Goal: Navigation & Orientation: Locate item on page

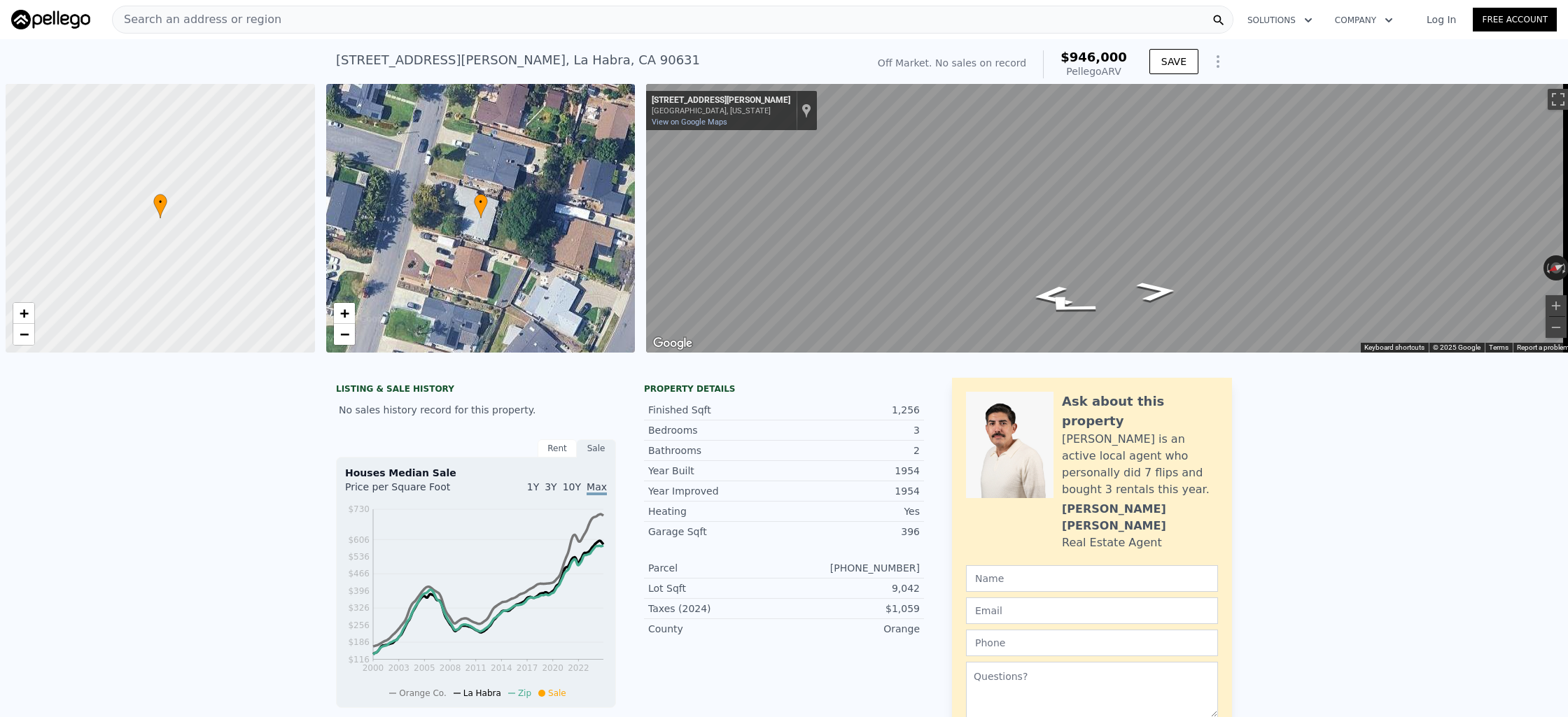
scroll to position [0, 5]
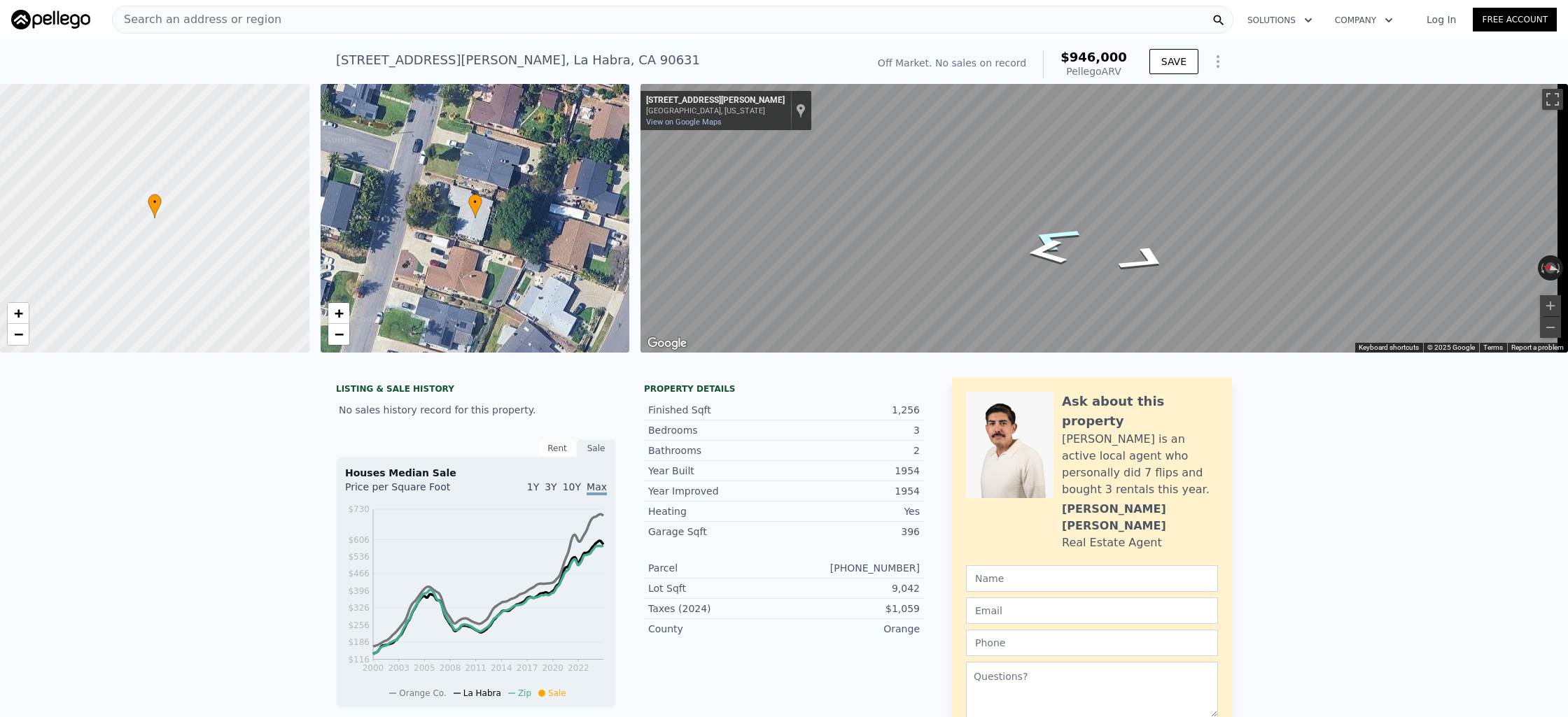
click at [1081, 231] on div "Map" at bounding box center [1104, 218] width 927 height 268
click at [1105, 230] on icon "Go West, Mikinda Ave" at bounding box center [1080, 234] width 101 height 35
click at [1139, 271] on icon "Go East, Mikinda Ave" at bounding box center [1118, 272] width 101 height 35
click at [1146, 221] on div "Map" at bounding box center [1104, 218] width 927 height 268
click at [1116, 267] on icon "Go South, Antoinette Dr" at bounding box center [1097, 263] width 86 height 28
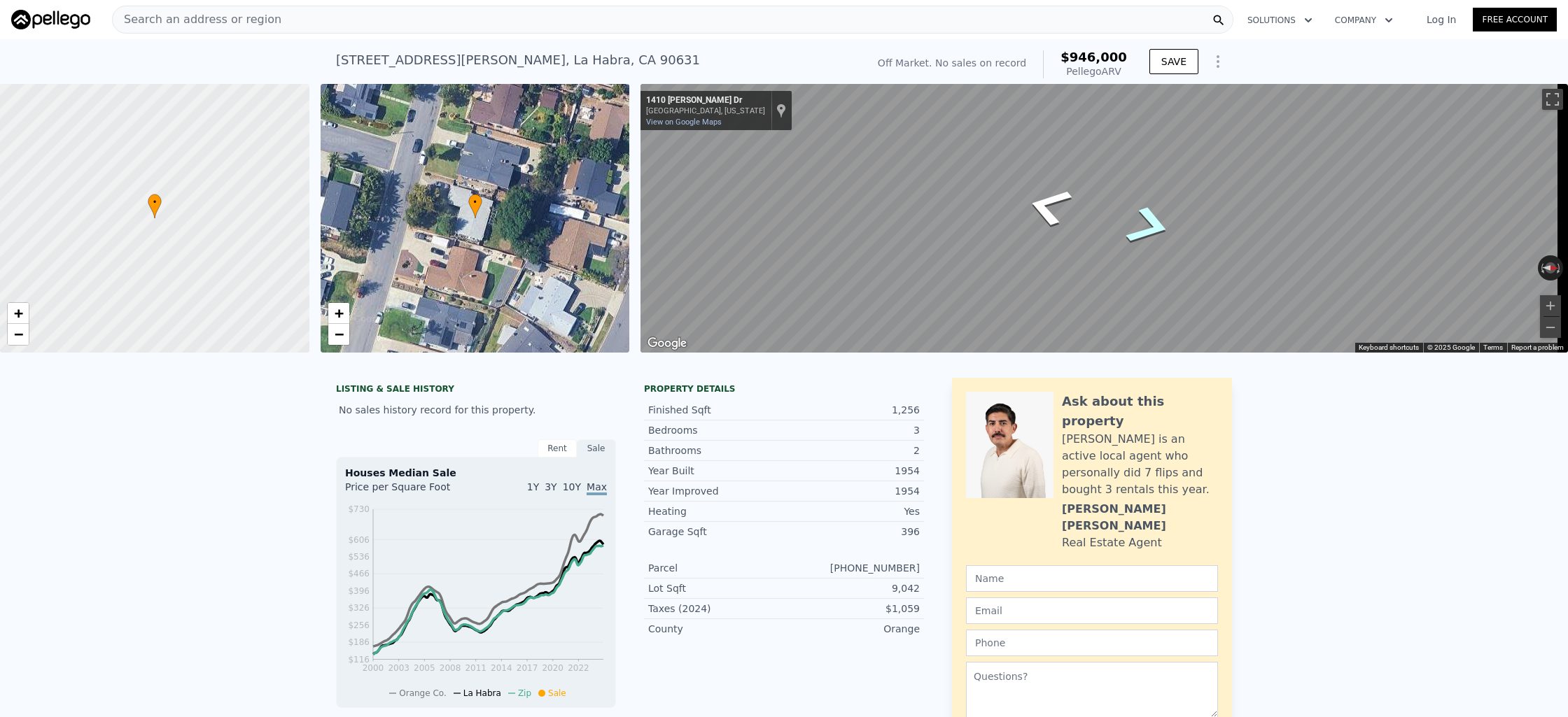
click at [1431, 261] on div "Map" at bounding box center [1104, 218] width 927 height 268
drag, startPoint x: 1119, startPoint y: 228, endPoint x: 1567, endPoint y: 275, distance: 450.5
click at [1567, 275] on div "Search an address or region Solutions Company Open main menu Log In Free Accoun…" at bounding box center [784, 358] width 1568 height 717
click at [1126, 247] on icon "Go West, Mikinda Ave" at bounding box center [1113, 248] width 98 height 30
click at [936, 260] on div "Map" at bounding box center [1104, 218] width 927 height 268
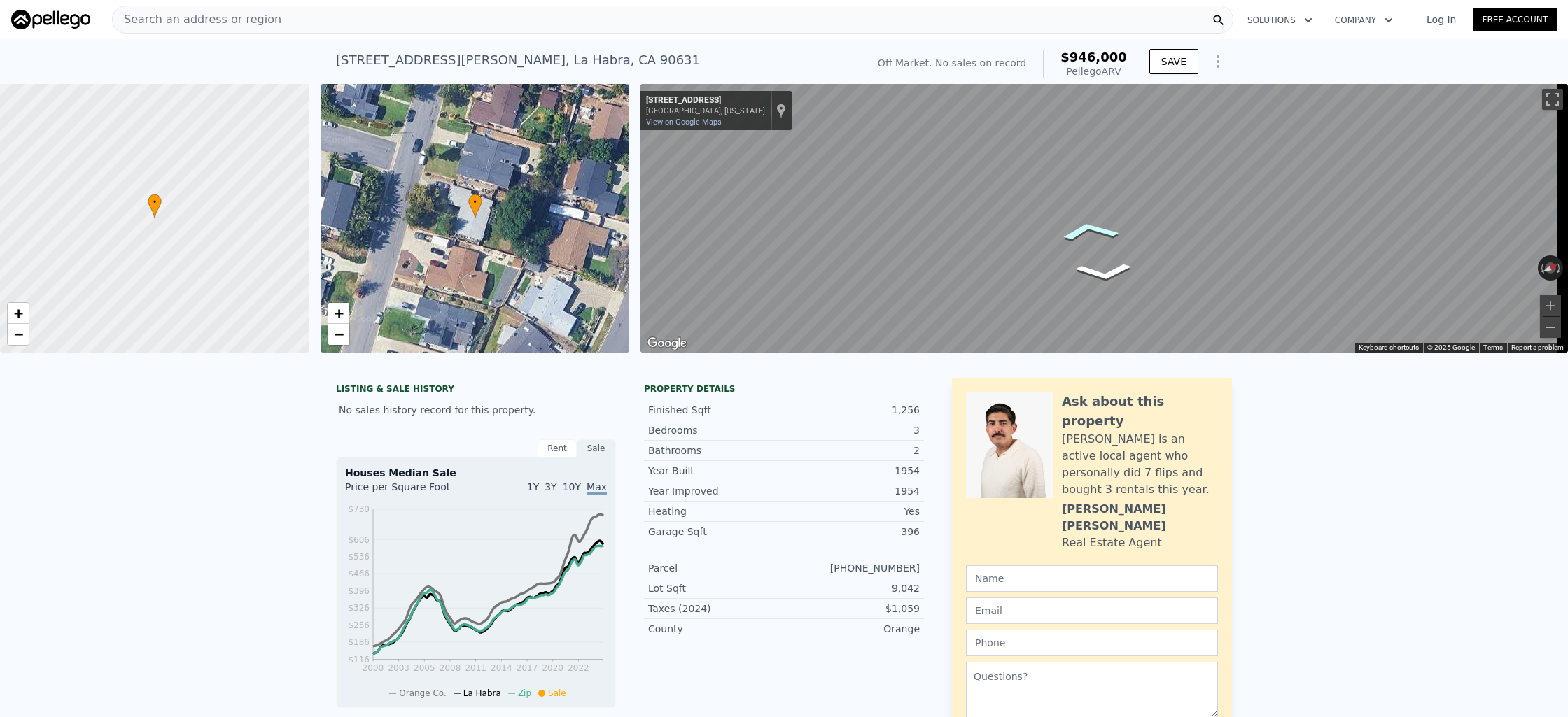
click at [1091, 238] on icon "Go West, Mikinda Ave" at bounding box center [1089, 231] width 94 height 31
click at [1091, 238] on icon "Go West, Mikinda Ave" at bounding box center [1088, 231] width 96 height 32
click at [1091, 238] on icon "Go West, Mikinda Ave" at bounding box center [1082, 232] width 99 height 34
click at [1091, 238] on icon "Go West, Mikinda Ave" at bounding box center [1078, 232] width 101 height 36
click at [1115, 275] on icon "Go East, Mikinda Ave" at bounding box center [1119, 271] width 101 height 36
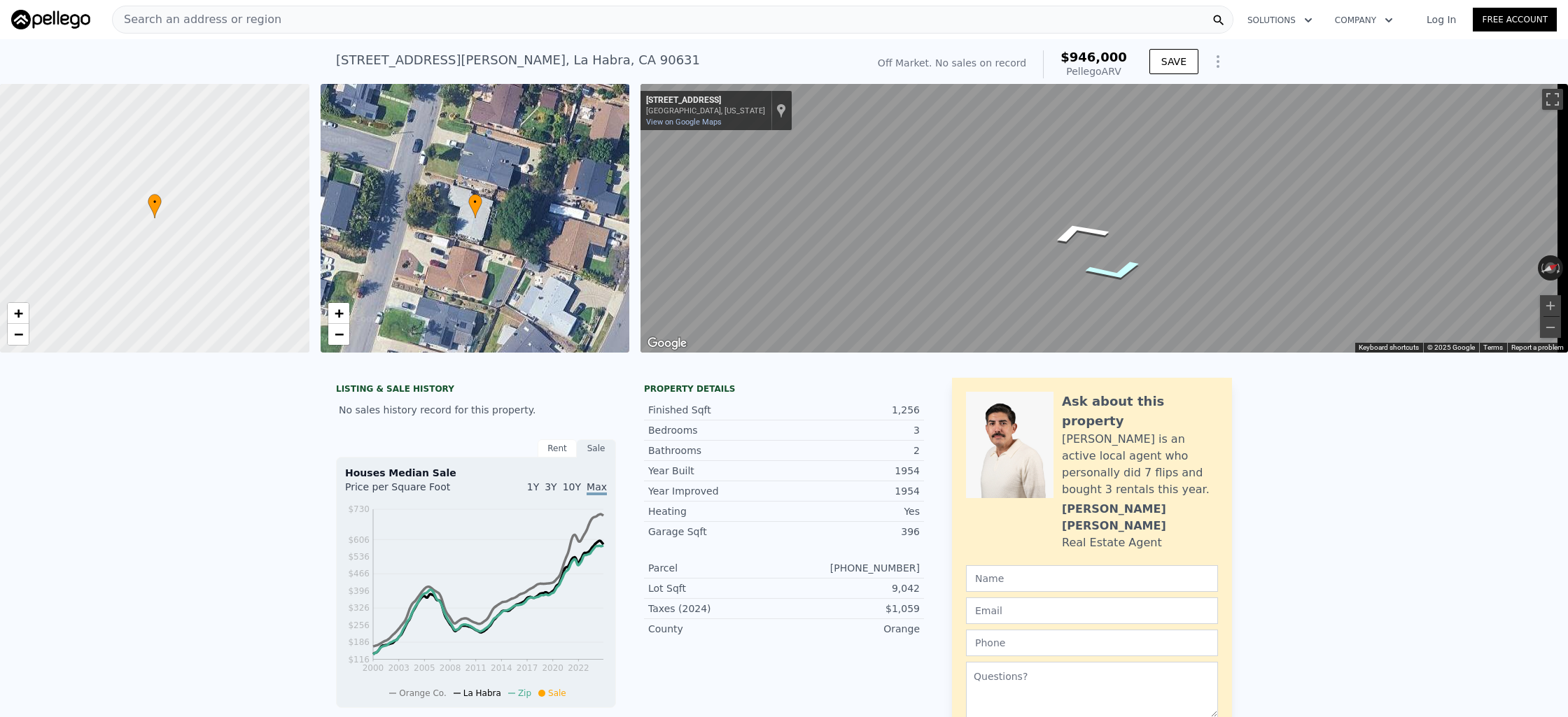
click at [1115, 275] on icon "Go East, Mikinda Ave" at bounding box center [1115, 271] width 99 height 34
click at [1078, 231] on icon "Go West, Mikinda Ave" at bounding box center [1082, 232] width 99 height 34
click at [1098, 275] on icon "Go East, Mikinda Ave" at bounding box center [1115, 271] width 99 height 34
click at [1126, 257] on icon "Go East, Mikinda Ave" at bounding box center [1126, 252] width 104 height 35
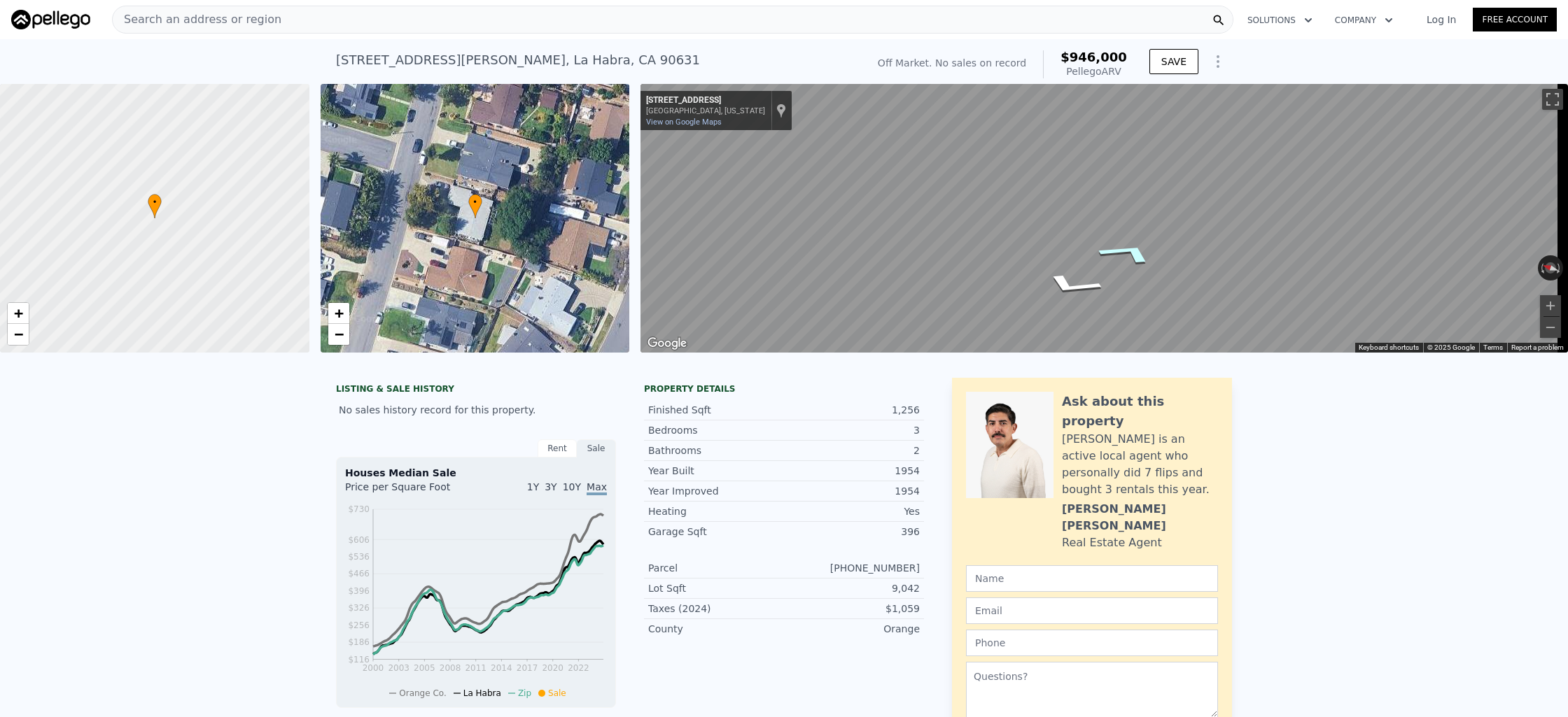
click at [1131, 256] on icon "Go East, Mikinda Ave" at bounding box center [1129, 253] width 105 height 36
click at [1131, 256] on icon "Go East, Mikinda Ave" at bounding box center [1131, 254] width 105 height 36
click at [1131, 256] on icon "Go South, Antoinette Dr" at bounding box center [1151, 268] width 70 height 32
click at [1036, 274] on icon "Go North, Mikinda Ave" at bounding box center [1047, 271] width 70 height 32
click at [1164, 272] on icon "Go South, Antoinette Dr" at bounding box center [1151, 268] width 70 height 32
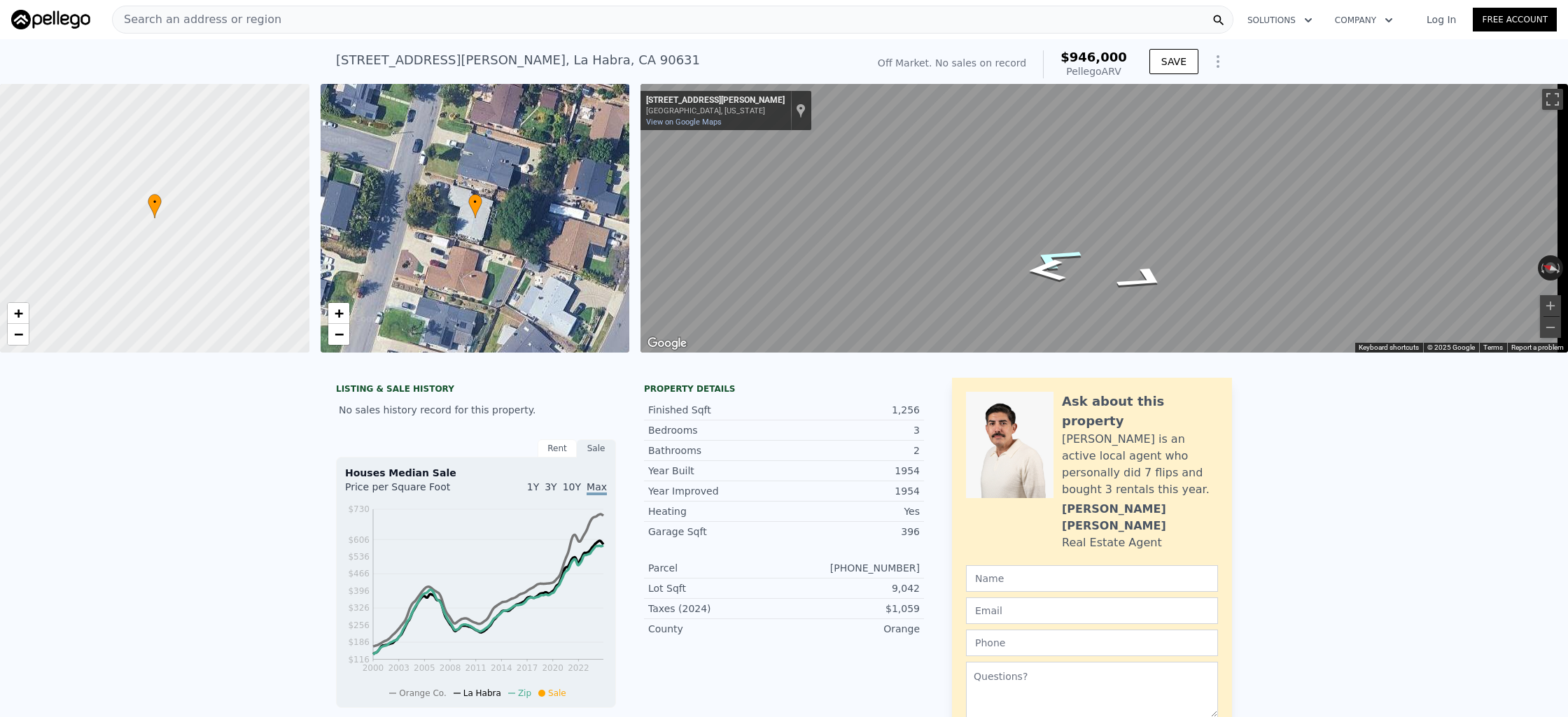
click at [1079, 251] on icon "Go North, Antoinette Dr" at bounding box center [1055, 258] width 99 height 38
click at [1146, 286] on icon "Go South, Antoinette Dr" at bounding box center [1143, 279] width 99 height 38
click at [1047, 246] on icon "Go North, Mikinda Ave" at bounding box center [1056, 241] width 100 height 41
click at [1074, 231] on icon "Go West, Mikinda Ave" at bounding box center [1063, 230] width 104 height 42
click at [1109, 264] on icon "Go East, Mikinda Ave" at bounding box center [1134, 262] width 104 height 42
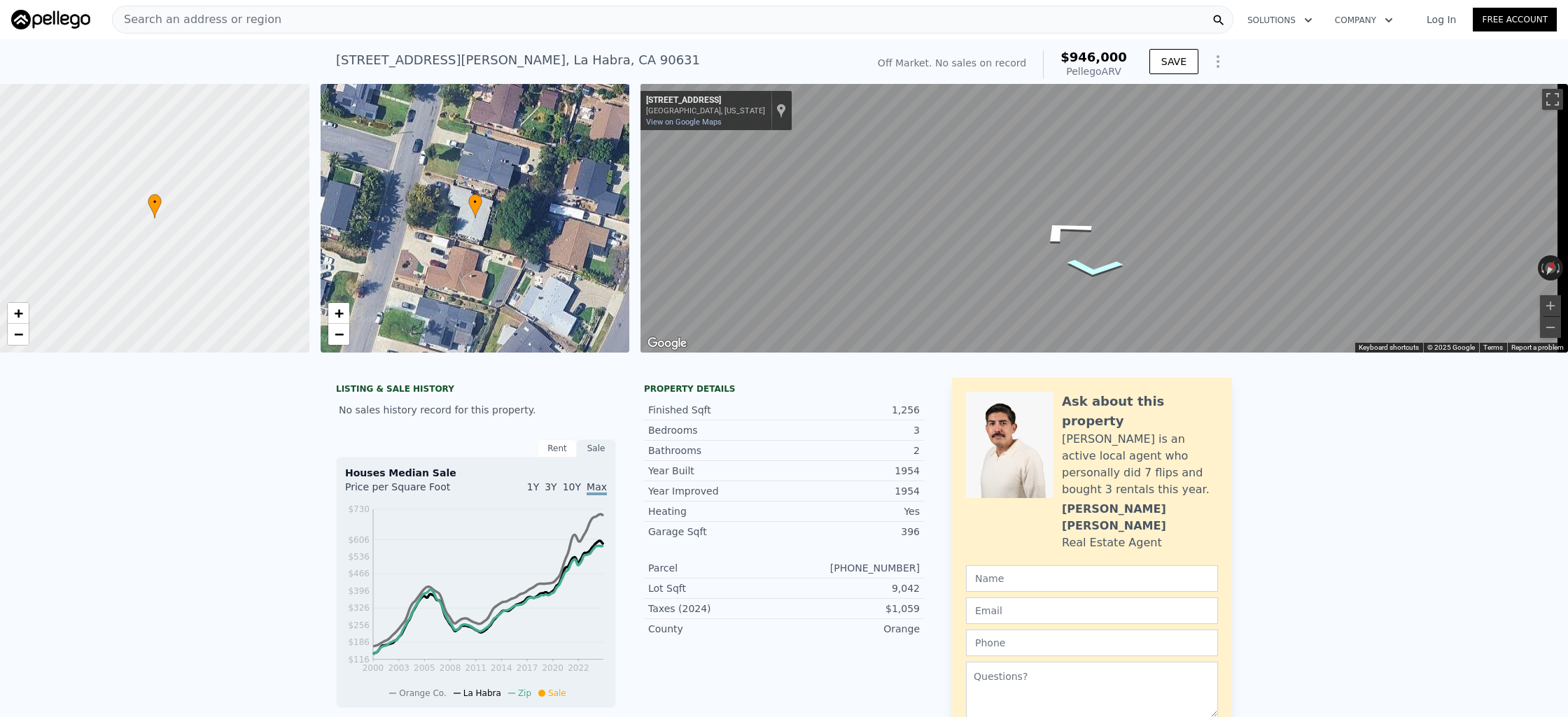
click at [1109, 270] on icon "Go South, Antoinette Dr" at bounding box center [1094, 268] width 90 height 29
click at [1138, 240] on icon "Go North, Antoinette Dr" at bounding box center [1135, 230] width 104 height 42
click at [1095, 260] on icon "Go South, Antoinette Dr" at bounding box center [1062, 261] width 104 height 42
drag, startPoint x: 1084, startPoint y: 220, endPoint x: 1043, endPoint y: 227, distance: 41.6
click at [1043, 227] on icon "Go West, Mikinda Ave" at bounding box center [1063, 230] width 104 height 42
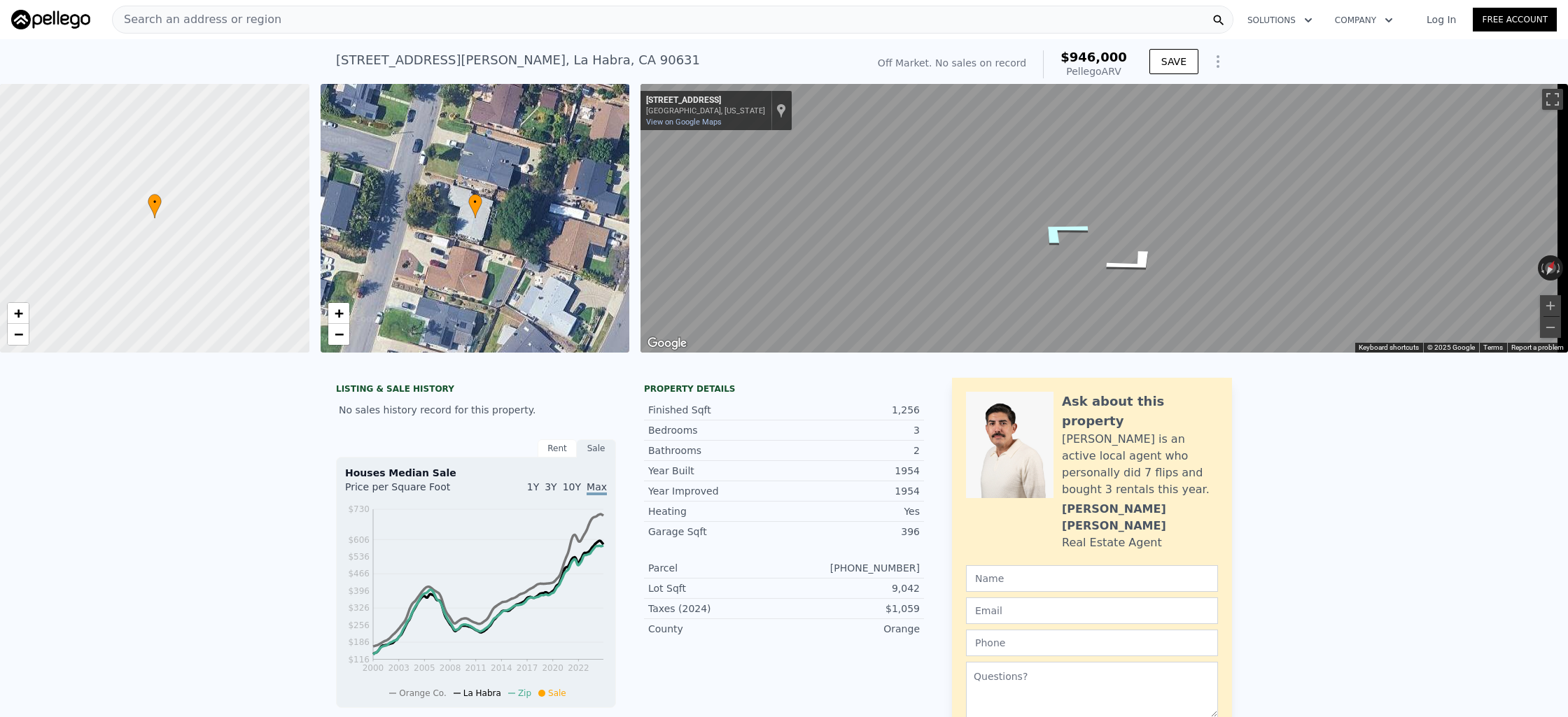
click at [1065, 244] on icon "Go West, Mikinda Ave" at bounding box center [1061, 231] width 104 height 43
click at [1058, 247] on icon "Go West, Mikinda Ave" at bounding box center [1059, 232] width 103 height 43
click at [1052, 242] on icon "Go West, Mikinda Ave" at bounding box center [1056, 234] width 100 height 43
click at [1051, 242] on icon "Go West, Mikinda Ave" at bounding box center [1054, 235] width 97 height 43
click at [1048, 246] on icon "Go West, Mikinda Ave" at bounding box center [1053, 236] width 97 height 43
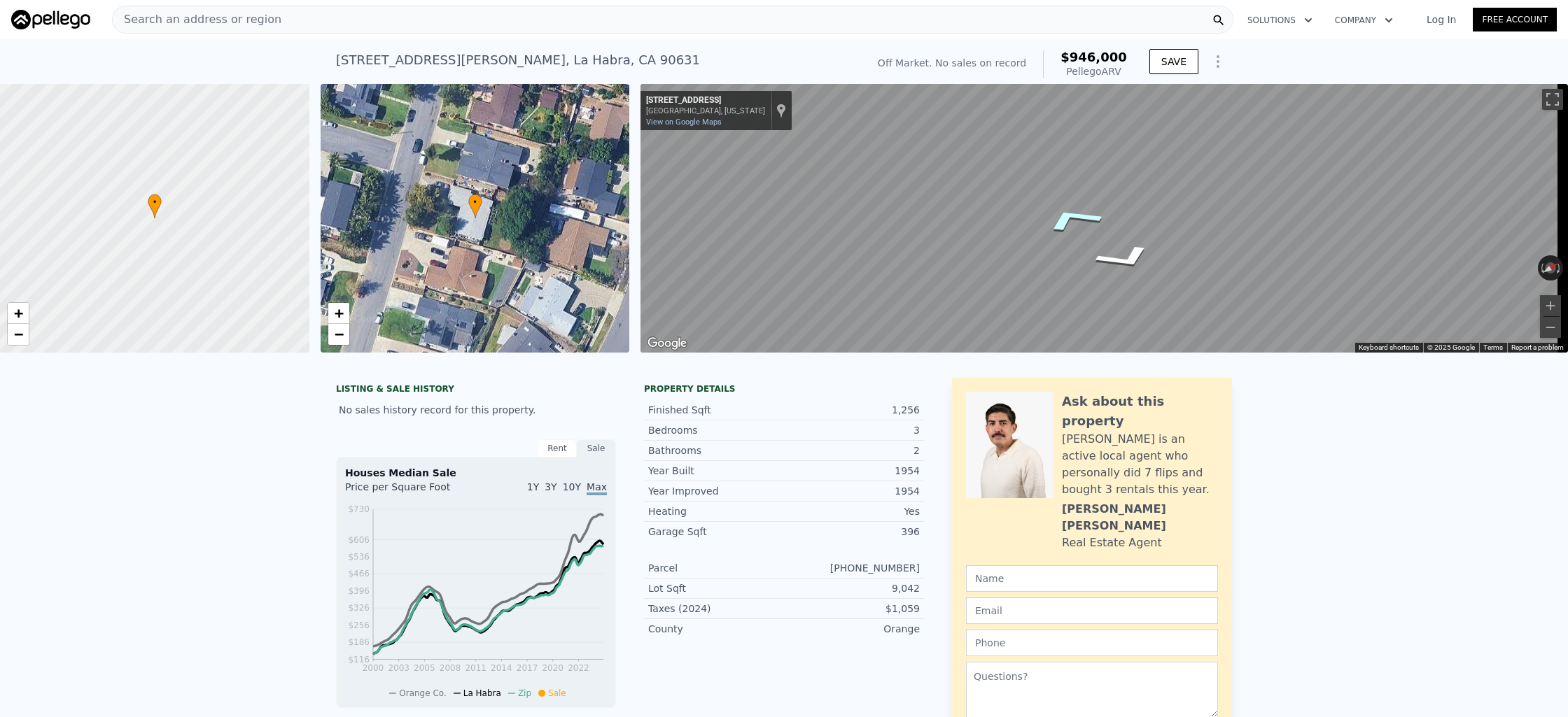
click at [1081, 217] on icon "Go West, Mikinda Ave" at bounding box center [1072, 218] width 104 height 41
click at [1085, 225] on icon "Go West, Mikinda Ave" at bounding box center [1092, 214] width 92 height 32
